Goal: Task Accomplishment & Management: Manage account settings

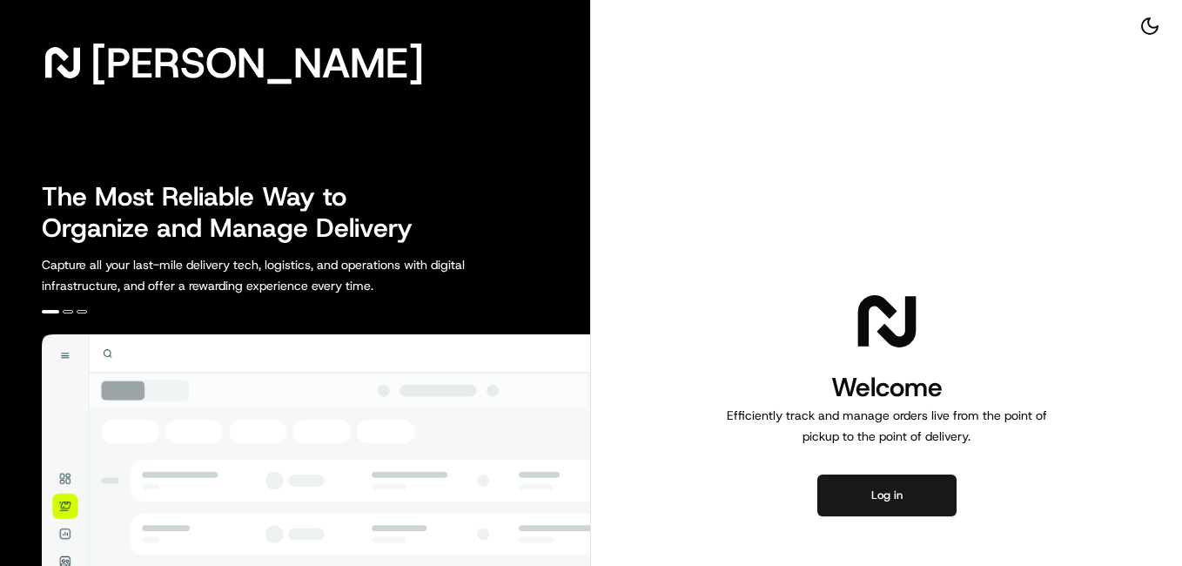
click at [1097, 218] on div "Welcome Efficiently track and manage orders live from the point of pickup to th…" at bounding box center [886, 401] width 591 height 803
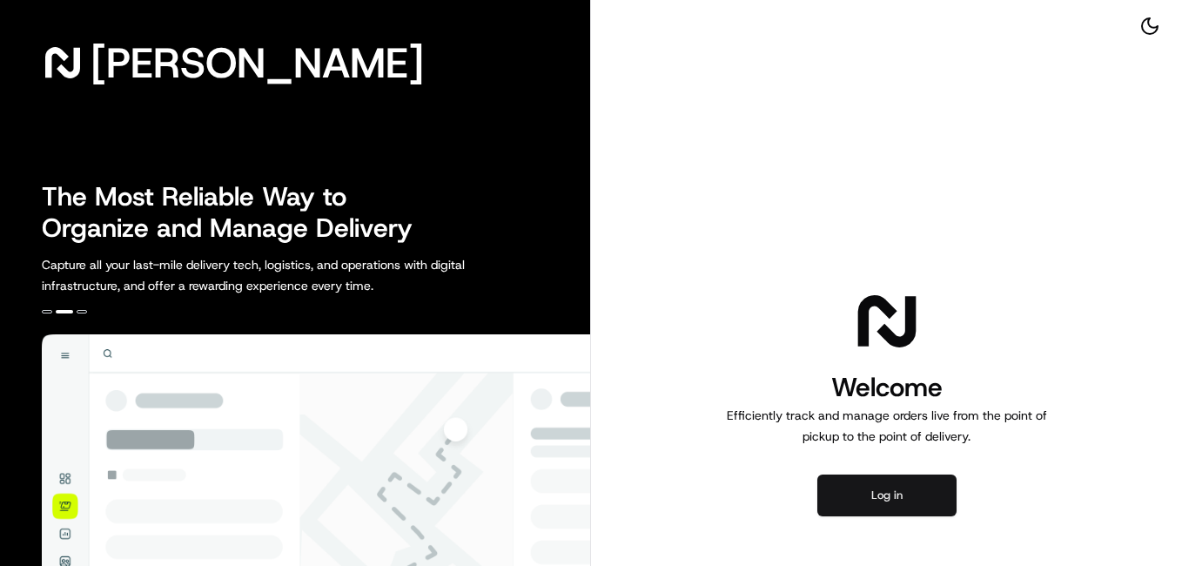
click at [893, 481] on button "Log in" at bounding box center [886, 495] width 139 height 42
